Goal: Navigation & Orientation: Find specific page/section

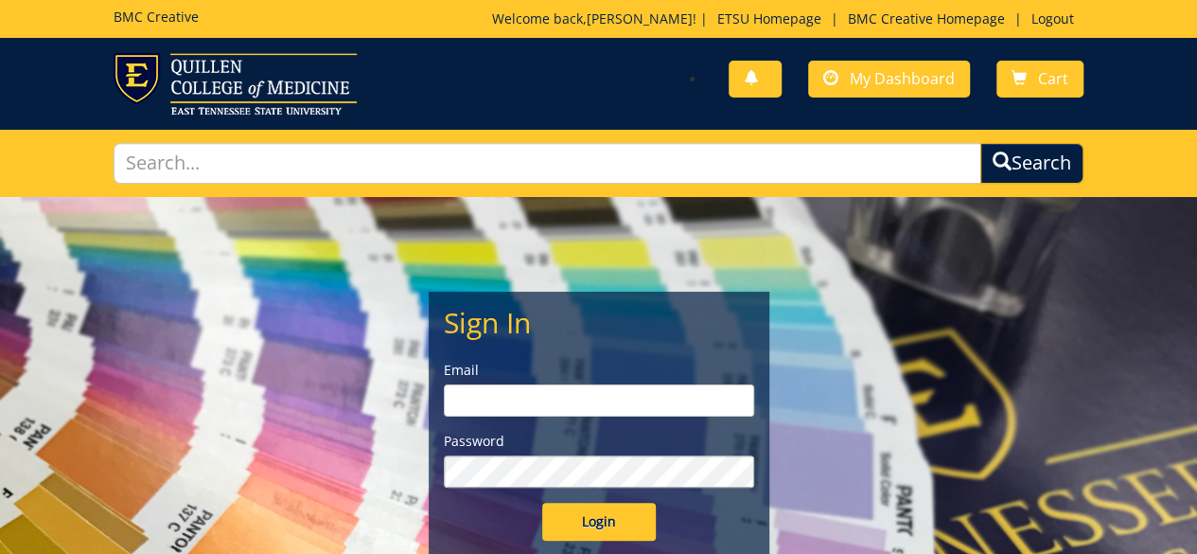
type input "[PERSON_NAME][EMAIL_ADDRESS][DOMAIN_NAME]"
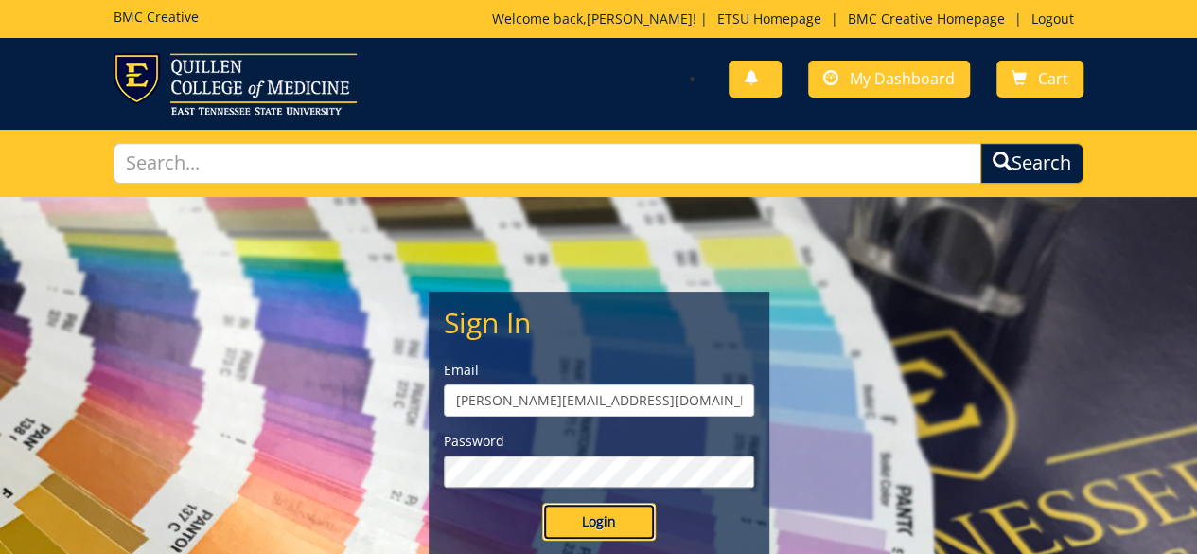
click at [587, 520] on input "Login" at bounding box center [599, 522] width 114 height 38
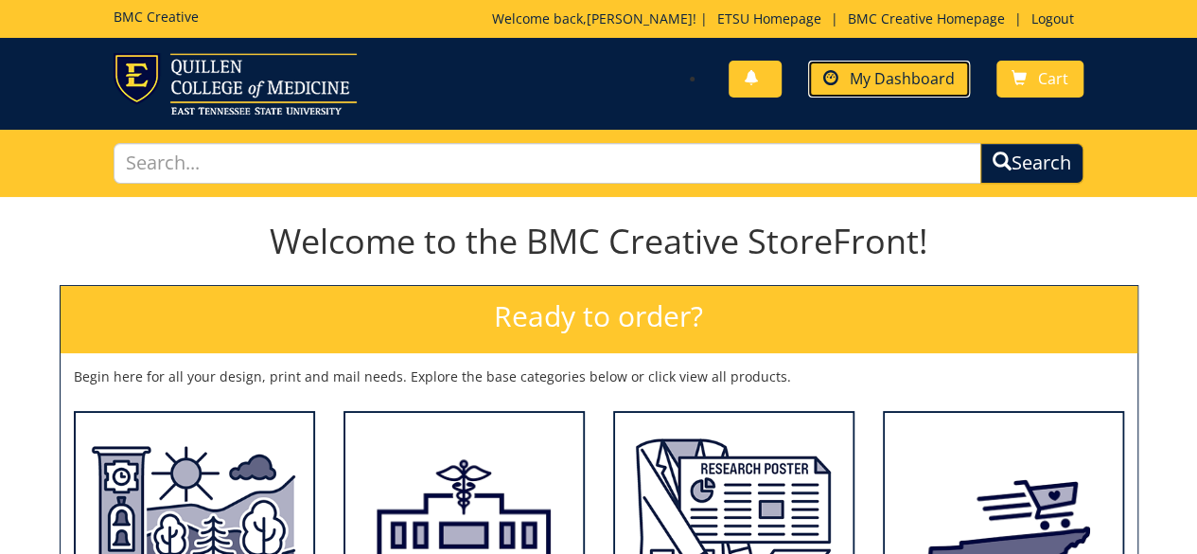
click at [877, 82] on span "My Dashboard" at bounding box center [902, 78] width 105 height 21
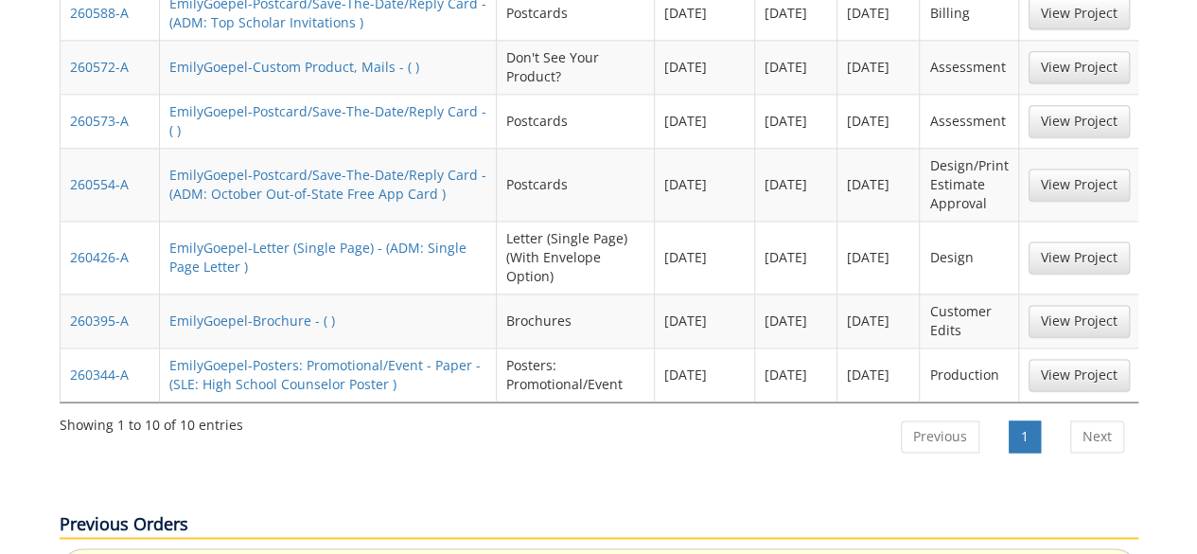
scroll to position [1041, 0]
